Goal: Information Seeking & Learning: Check status

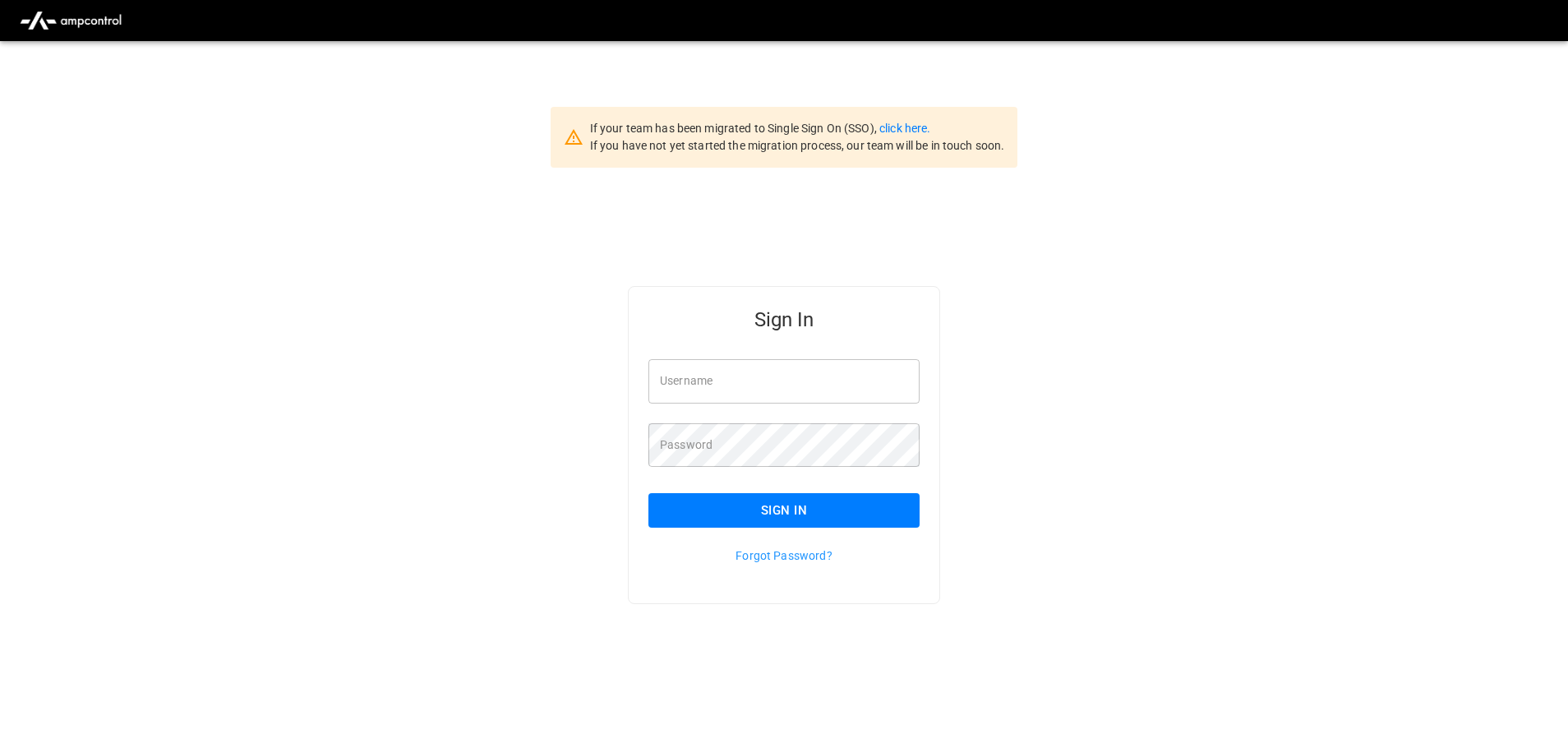
type input "**********"
click at [690, 504] on button "Sign In" at bounding box center [784, 510] width 271 height 35
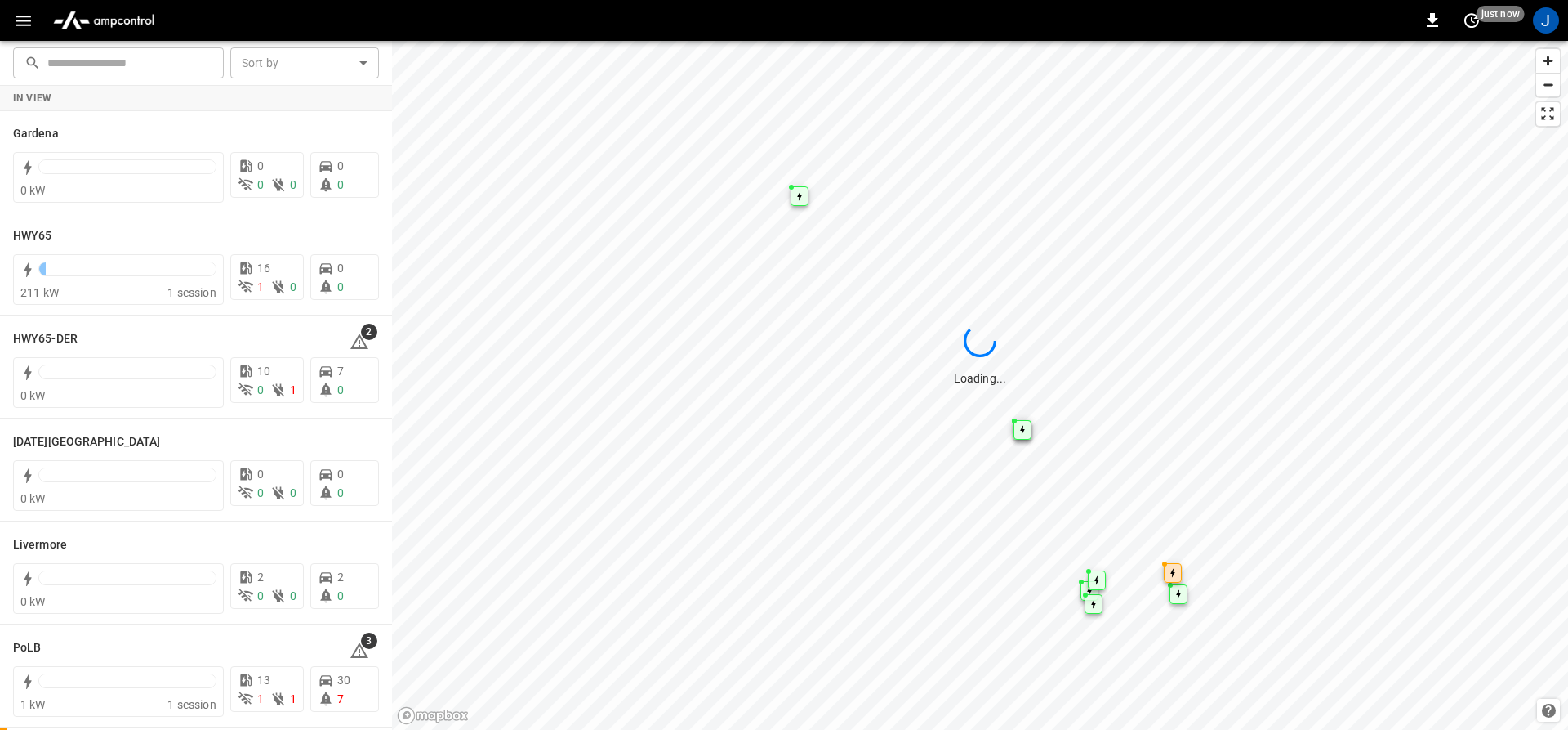
click at [13, 26] on icon "button" at bounding box center [23, 21] width 21 height 21
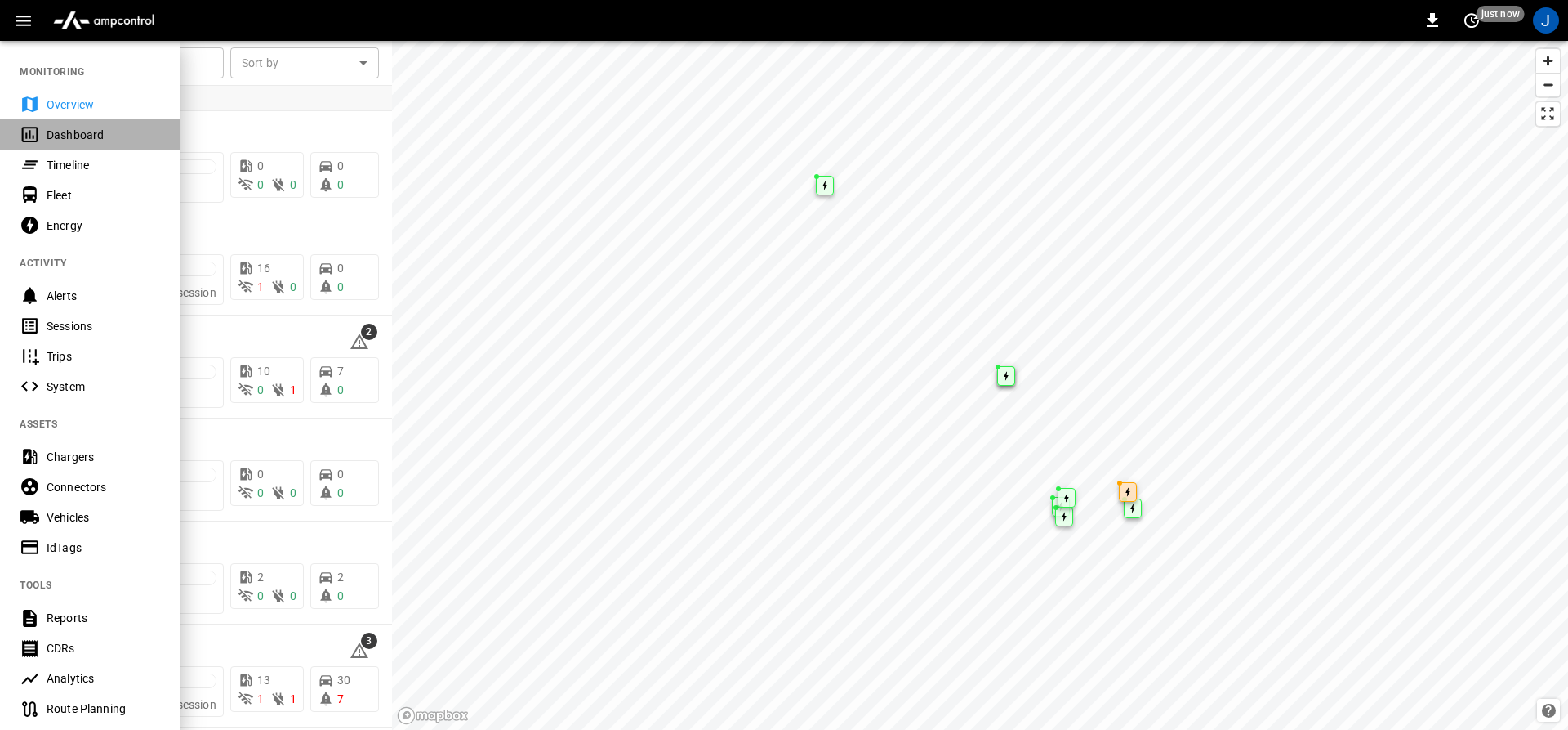
click at [26, 130] on icon at bounding box center [30, 134] width 21 height 21
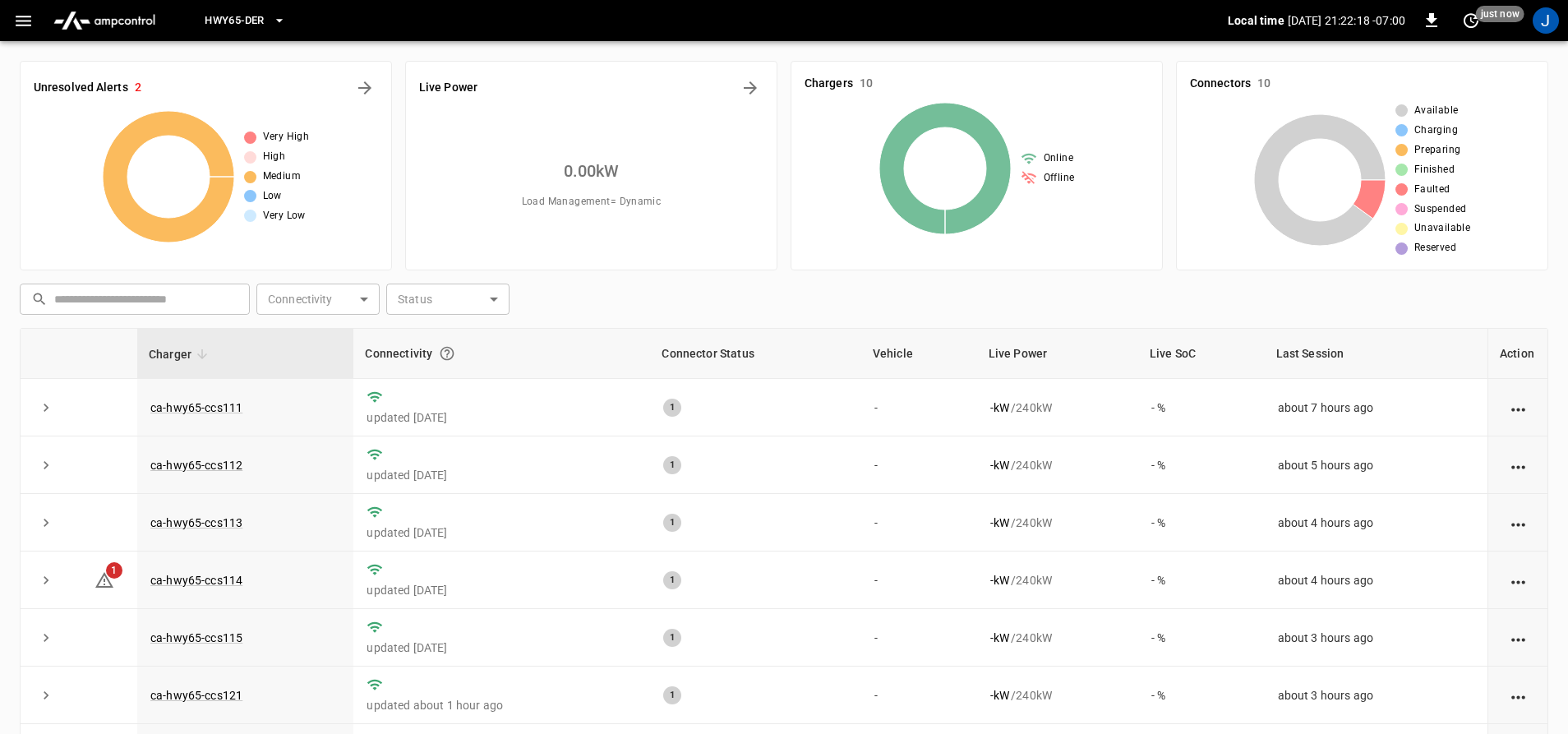
click at [257, 22] on span "HWY65-DER" at bounding box center [234, 21] width 59 height 19
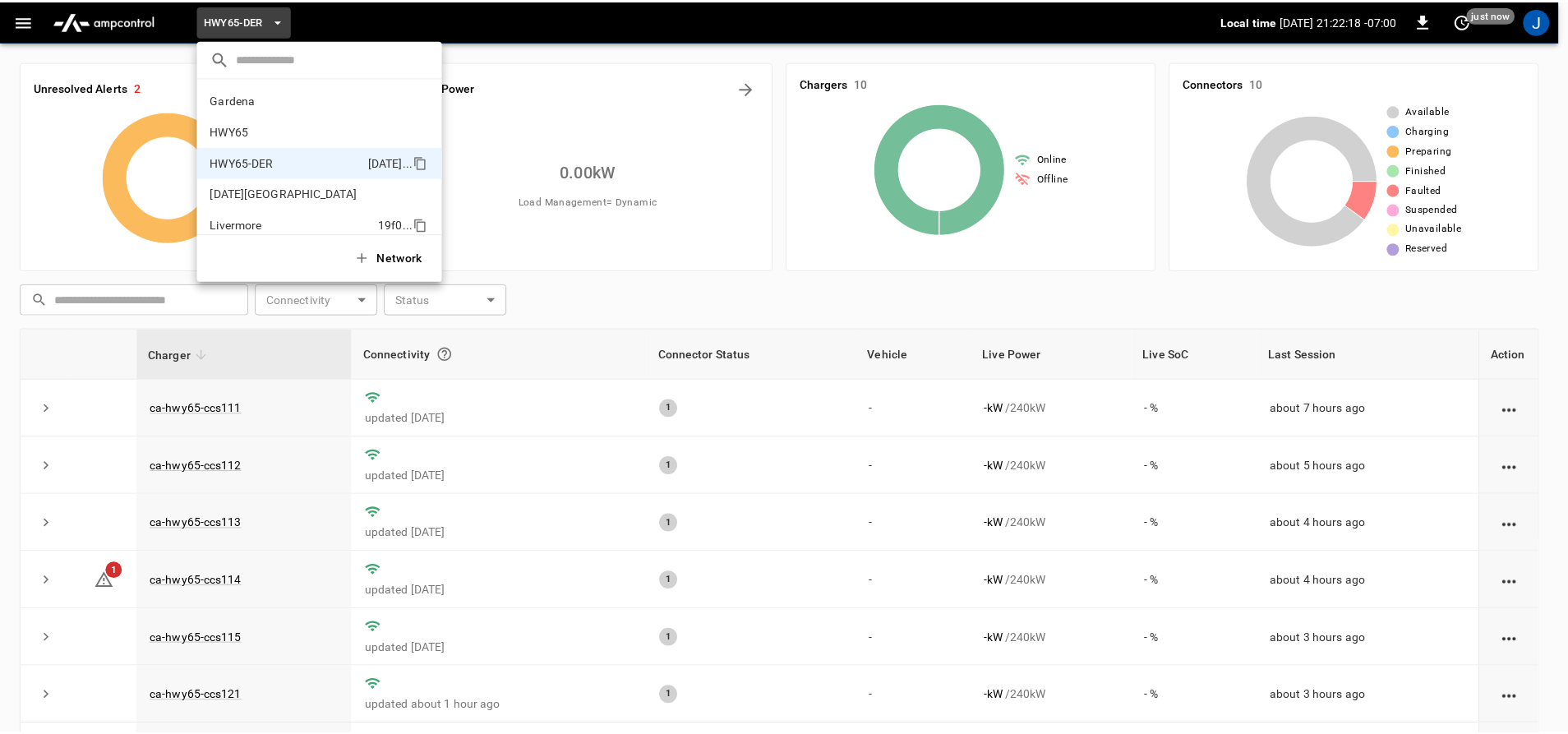
scroll to position [57, 0]
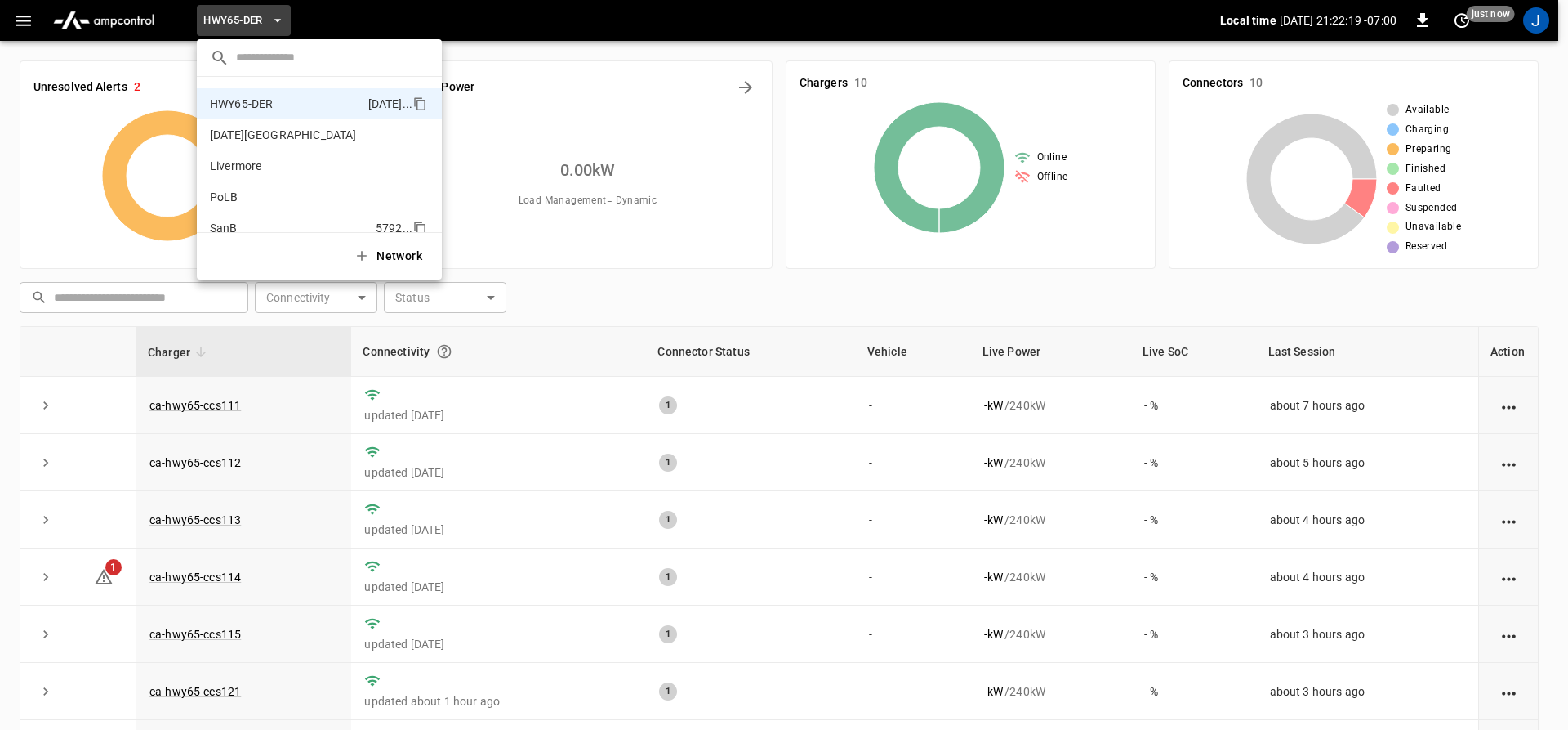
click at [211, 228] on p "SanB" at bounding box center [289, 228] width 159 height 16
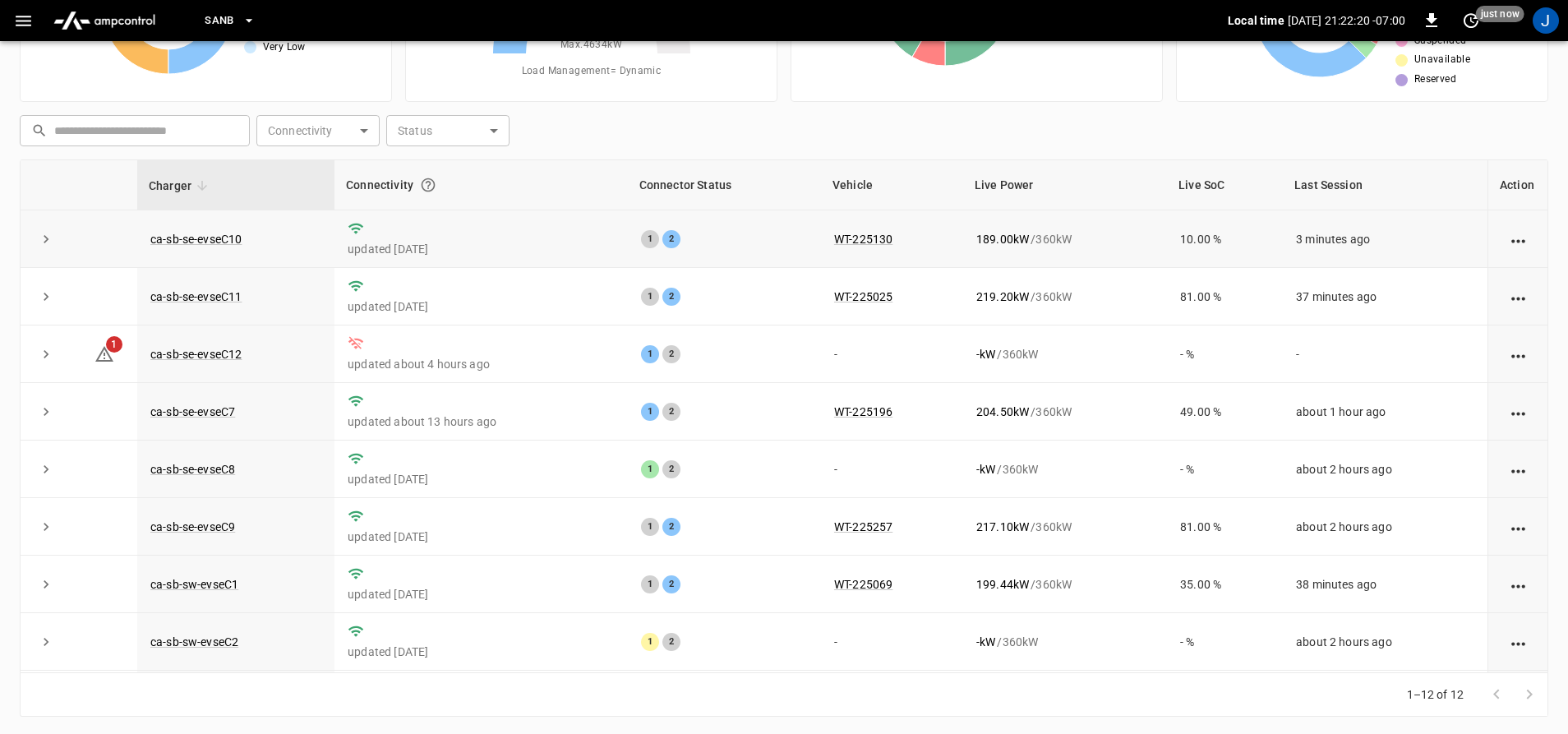
scroll to position [171, 0]
click at [170, 476] on link "ca-sb-se-evseC8" at bounding box center [193, 466] width 91 height 20
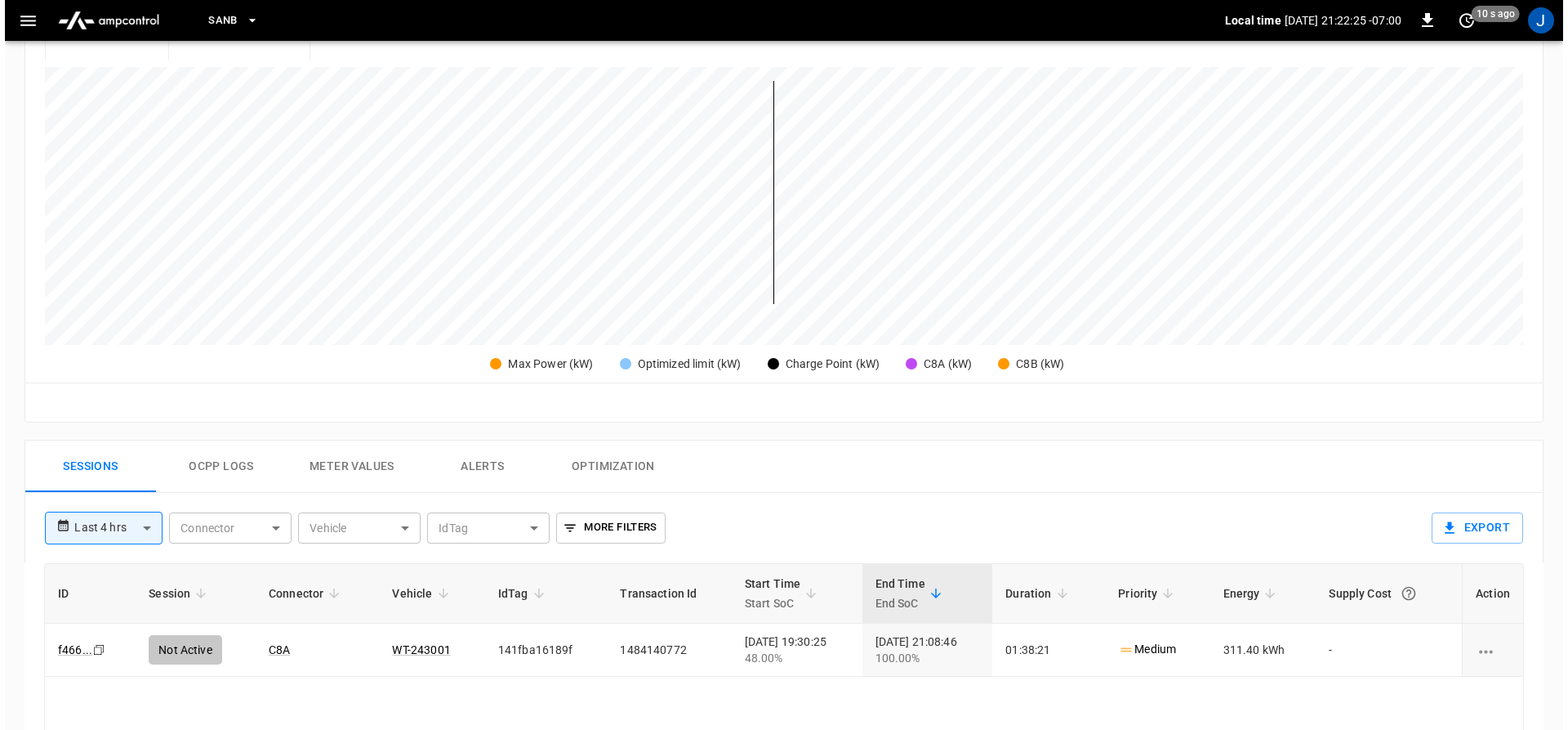
scroll to position [409, 0]
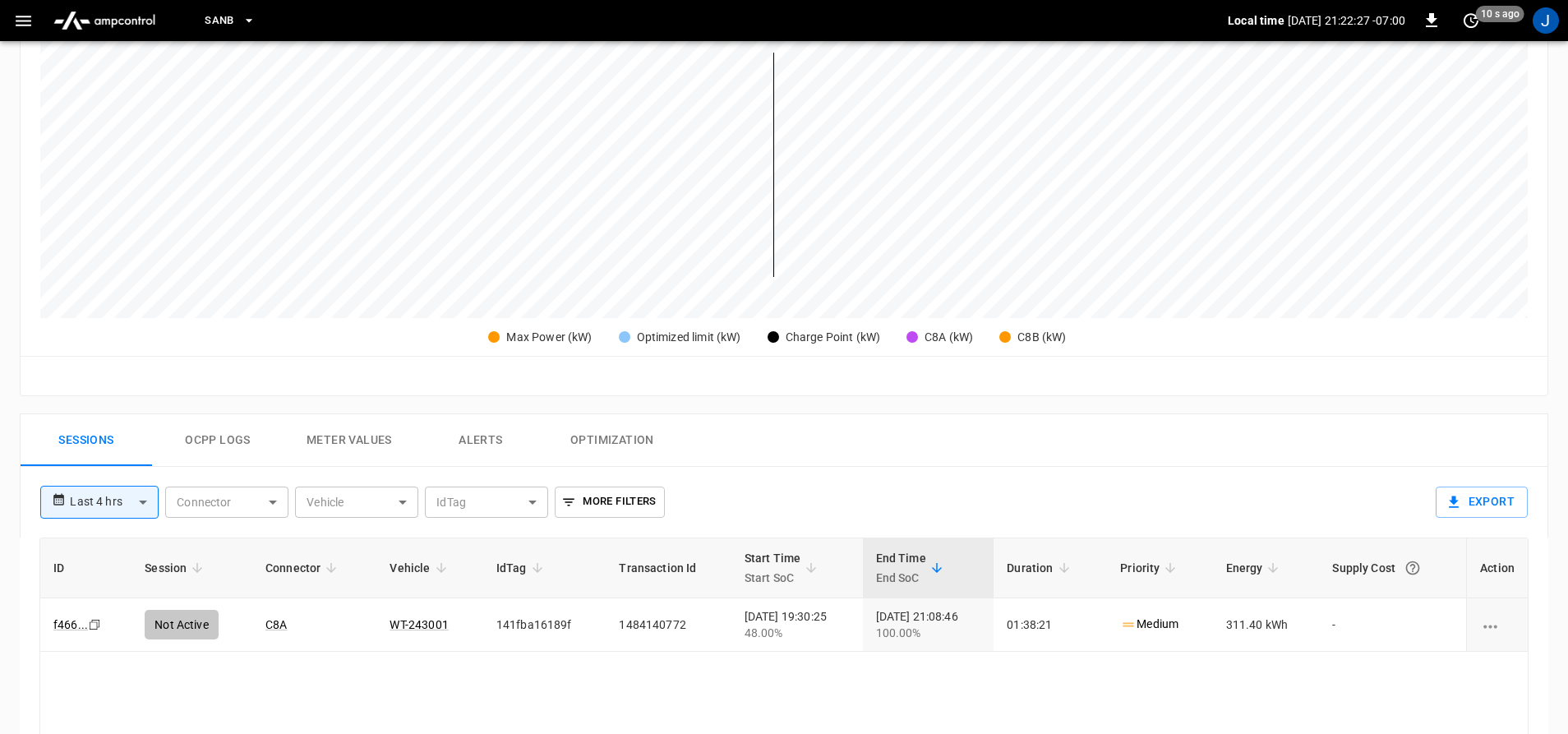
click at [27, 12] on icon "button" at bounding box center [23, 21] width 21 height 21
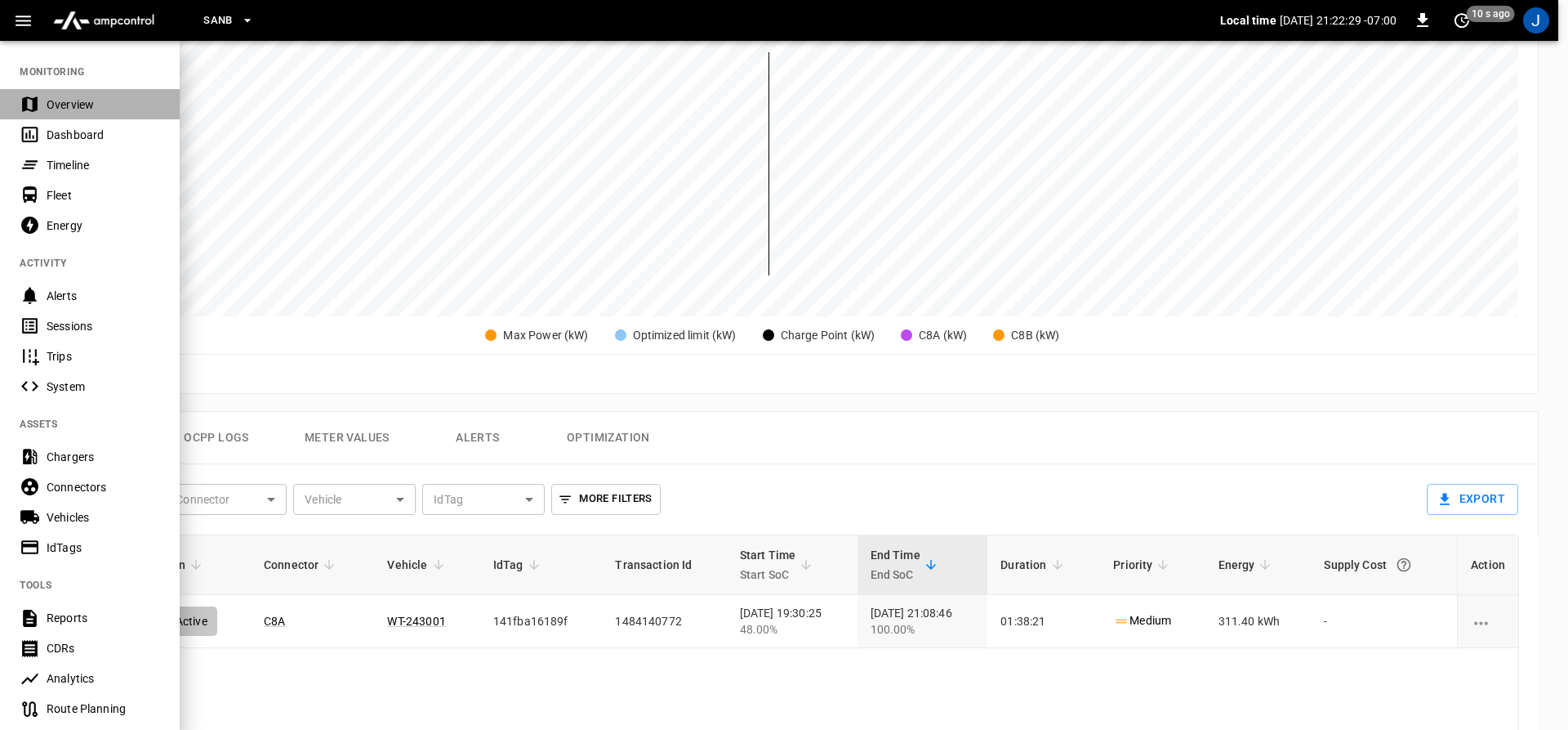
click at [43, 112] on div "Overview" at bounding box center [90, 104] width 180 height 30
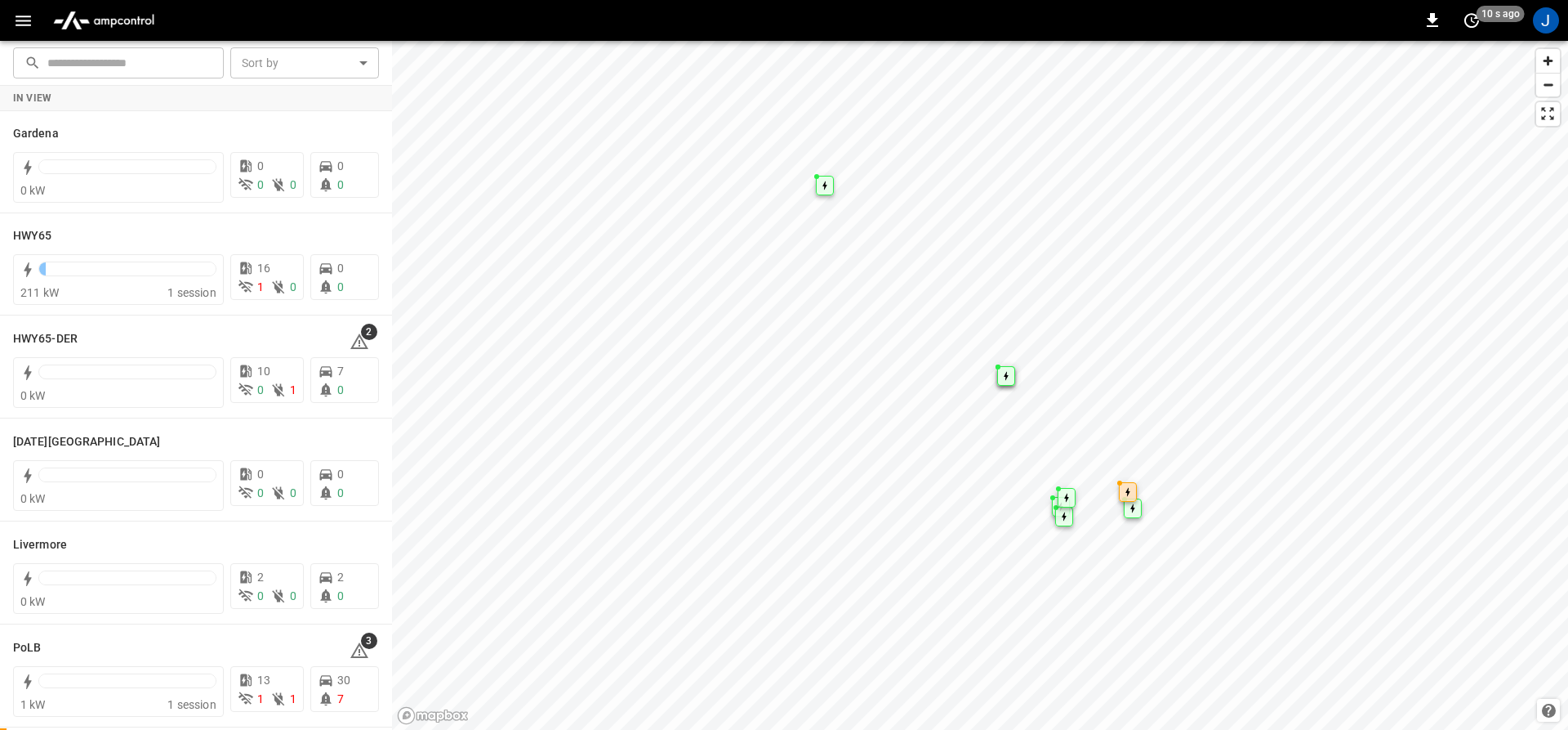
click at [143, 11] on img "menu" at bounding box center [104, 21] width 114 height 31
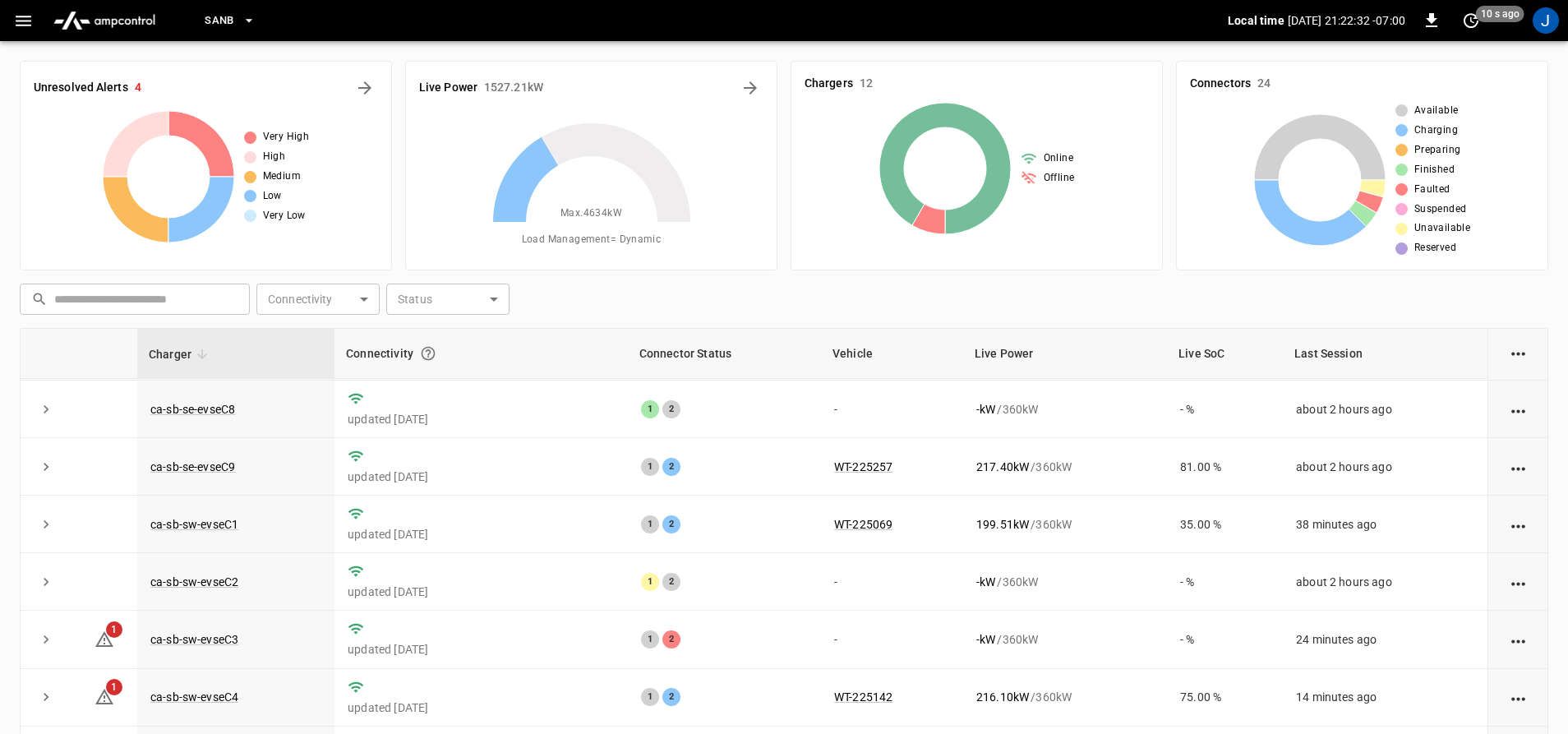
scroll to position [239, 0]
click at [208, 638] on link "ca-sb-sw-evseC3" at bounding box center [195, 640] width 94 height 20
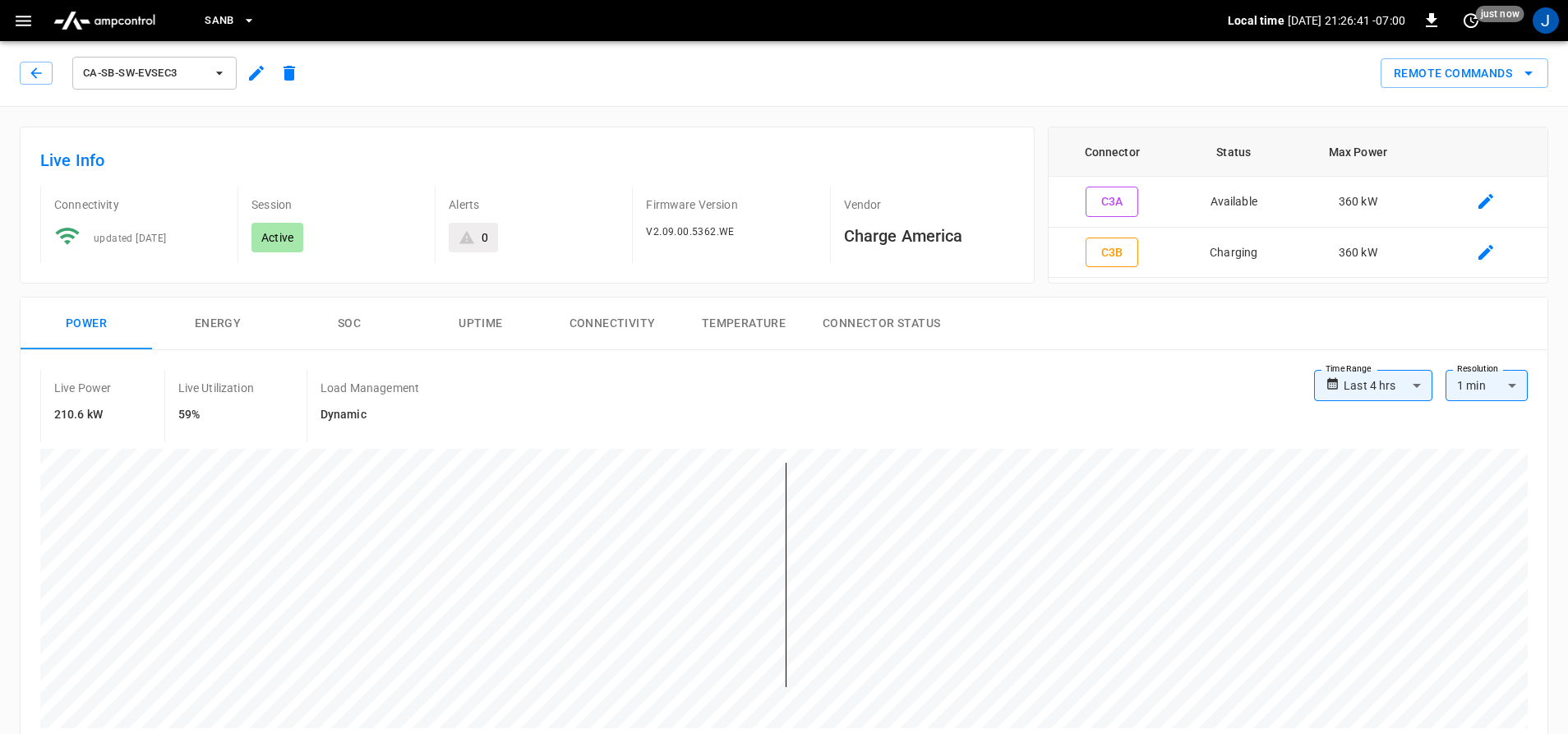
scroll to position [2, 0]
click at [40, 62] on button "button" at bounding box center [36, 71] width 33 height 23
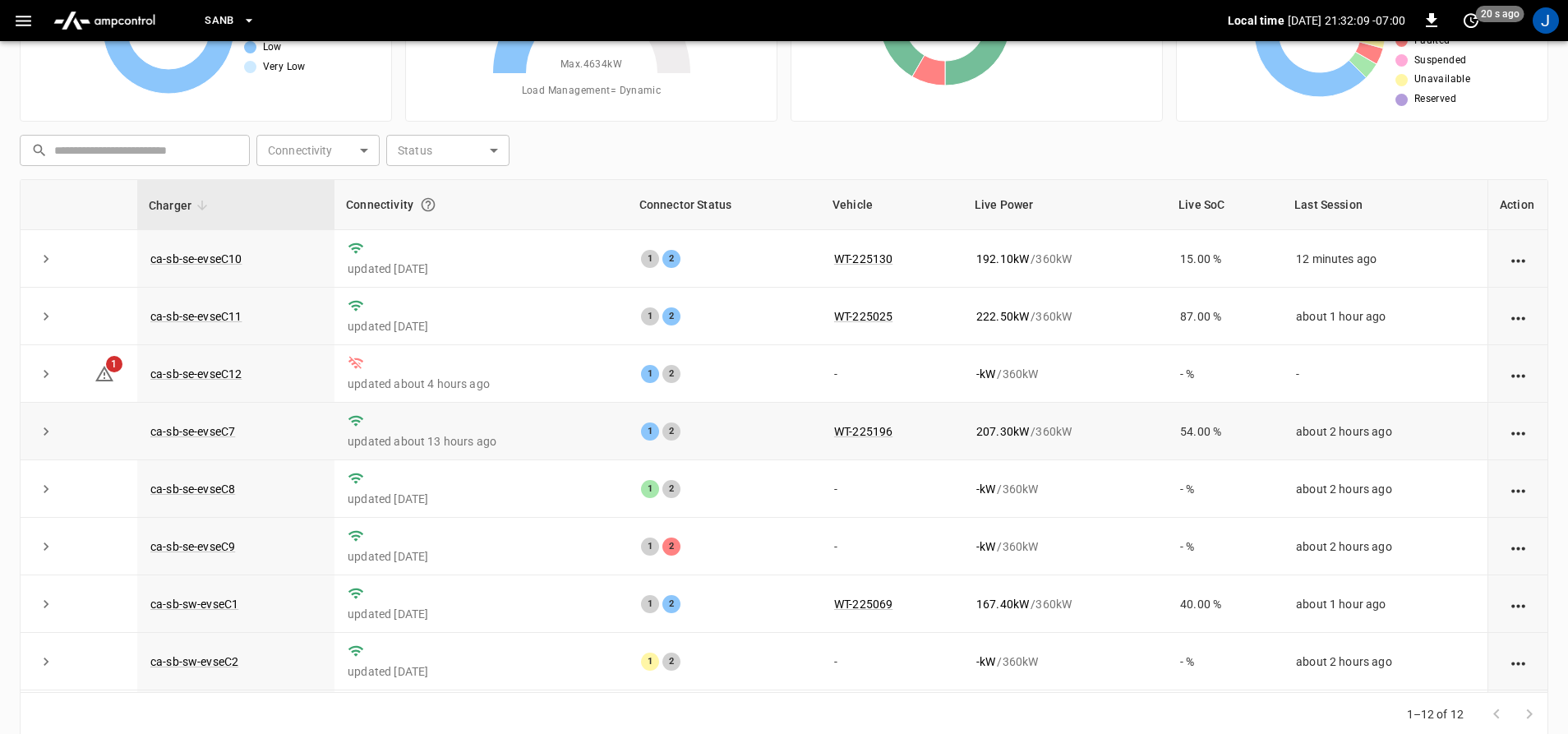
scroll to position [171, 0]
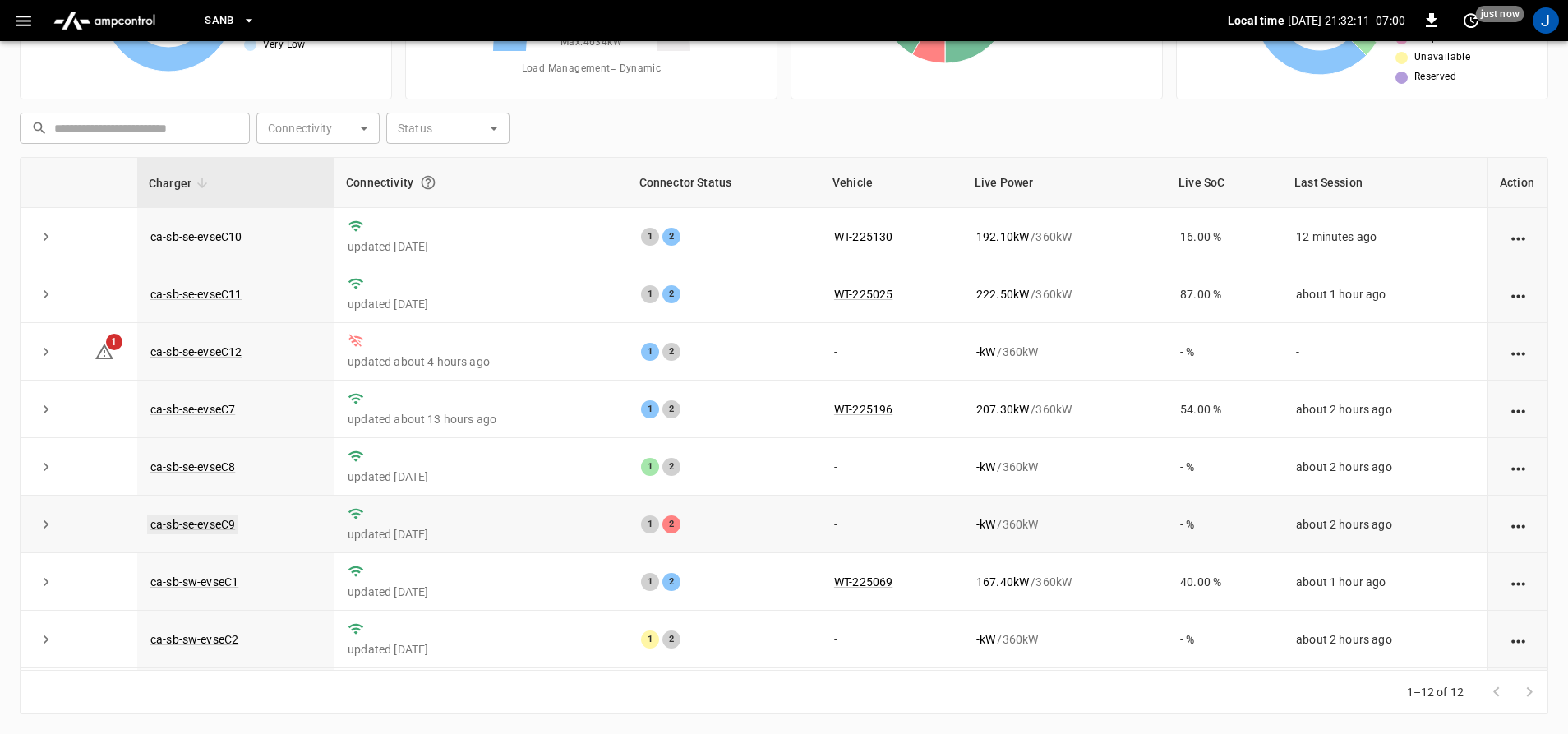
click at [167, 523] on link "ca-sb-se-evseC9" at bounding box center [193, 524] width 91 height 20
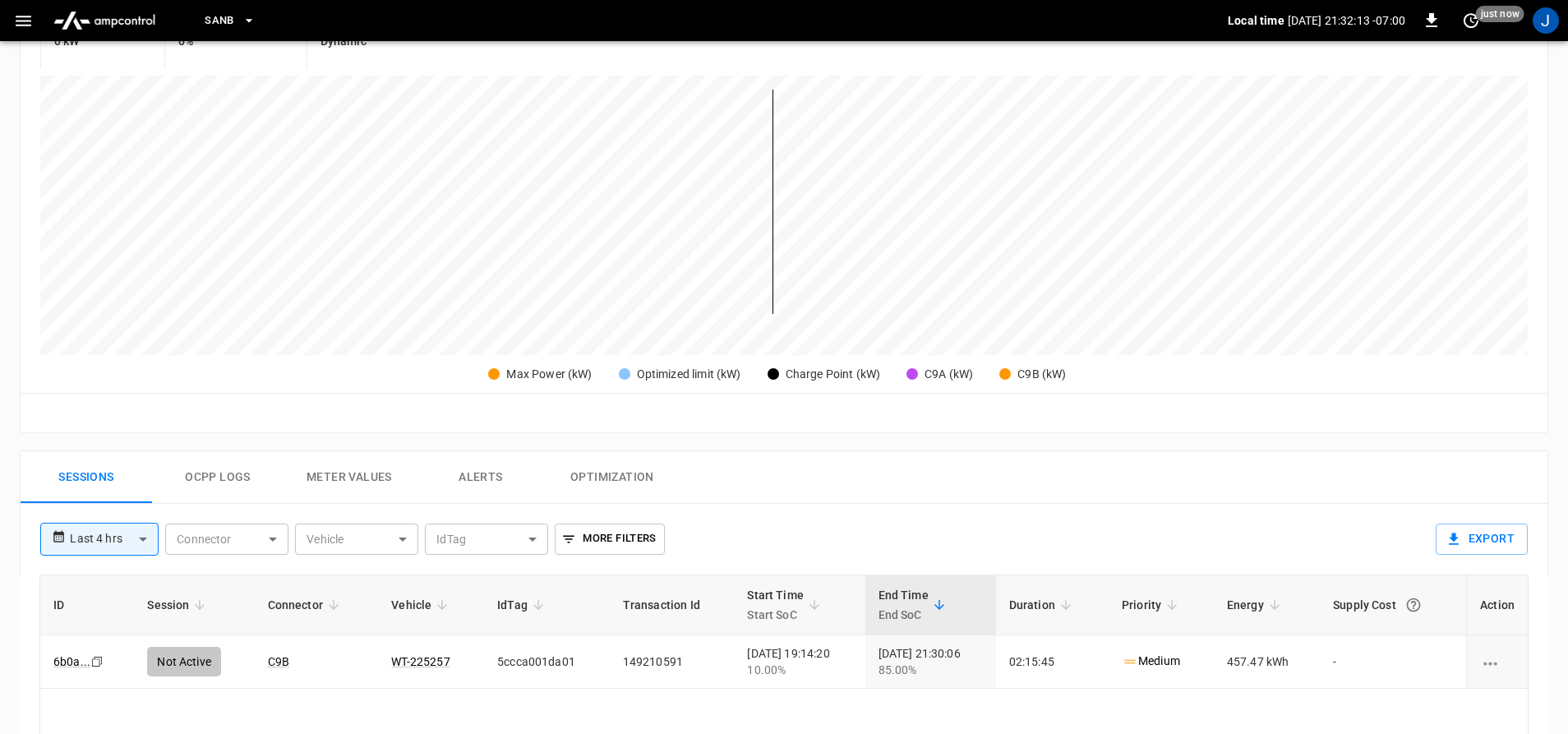
scroll to position [411, 0]
